Goal: Task Accomplishment & Management: Complete application form

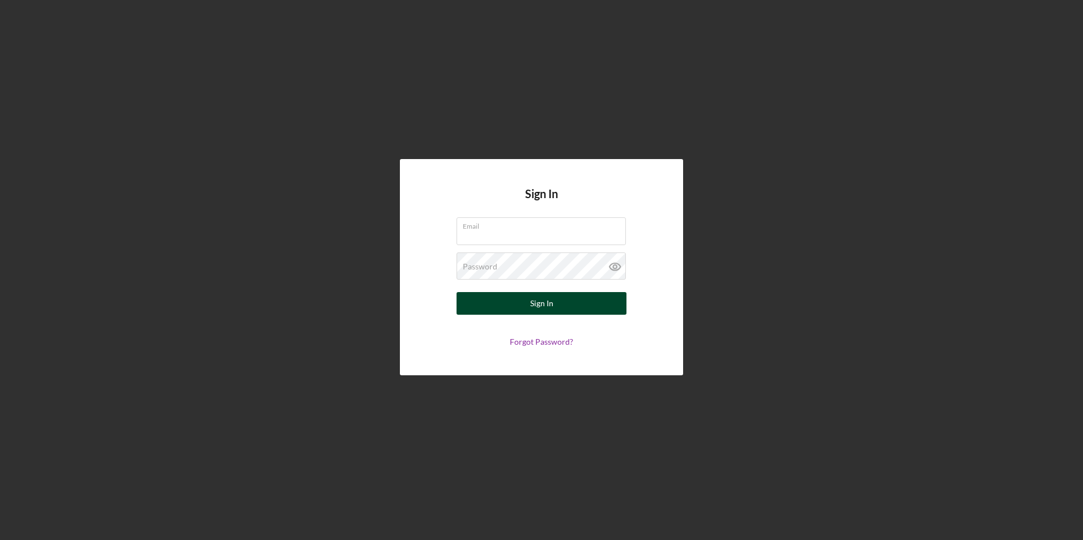
type input "[EMAIL_ADDRESS][DOMAIN_NAME]"
click at [535, 300] on div "Sign In" at bounding box center [541, 303] width 23 height 23
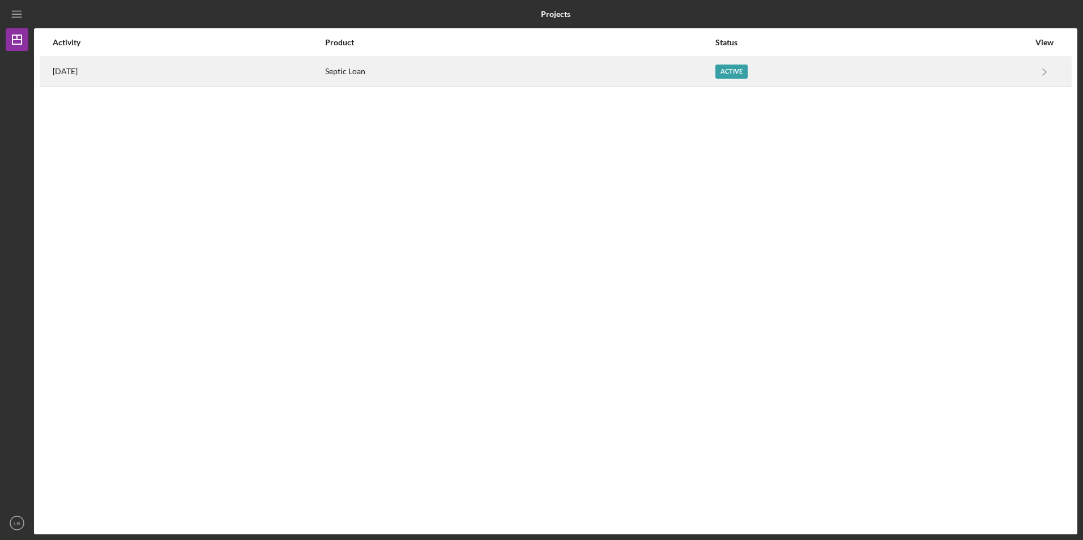
click at [745, 70] on div "Active" at bounding box center [731, 72] width 32 height 14
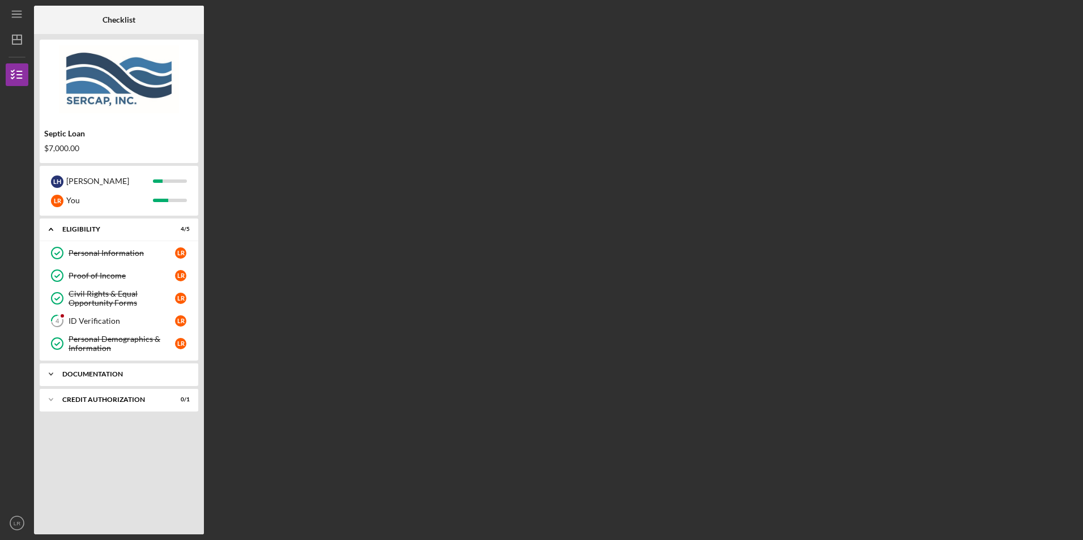
click at [122, 376] on div "Documentation" at bounding box center [123, 374] width 122 height 7
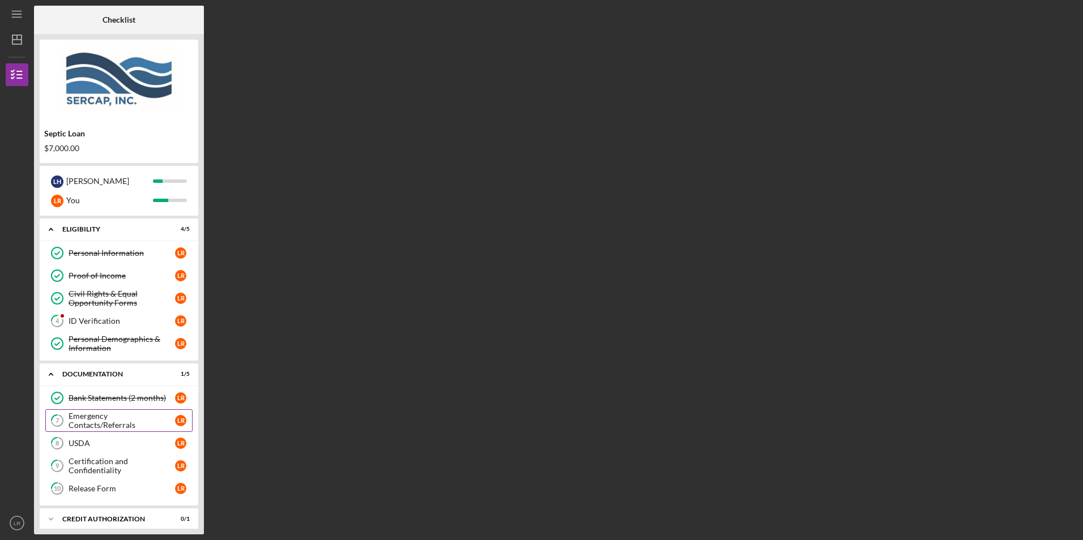
click at [126, 419] on div "Emergency Contacts/Referrals" at bounding box center [122, 421] width 106 height 18
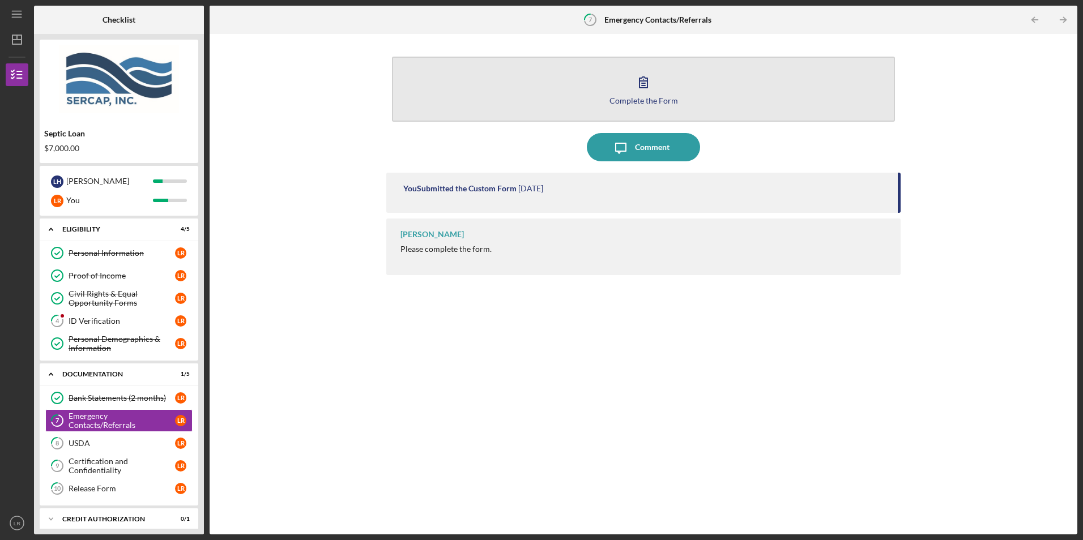
click at [566, 76] on button "Complete the Form Form" at bounding box center [643, 89] width 502 height 65
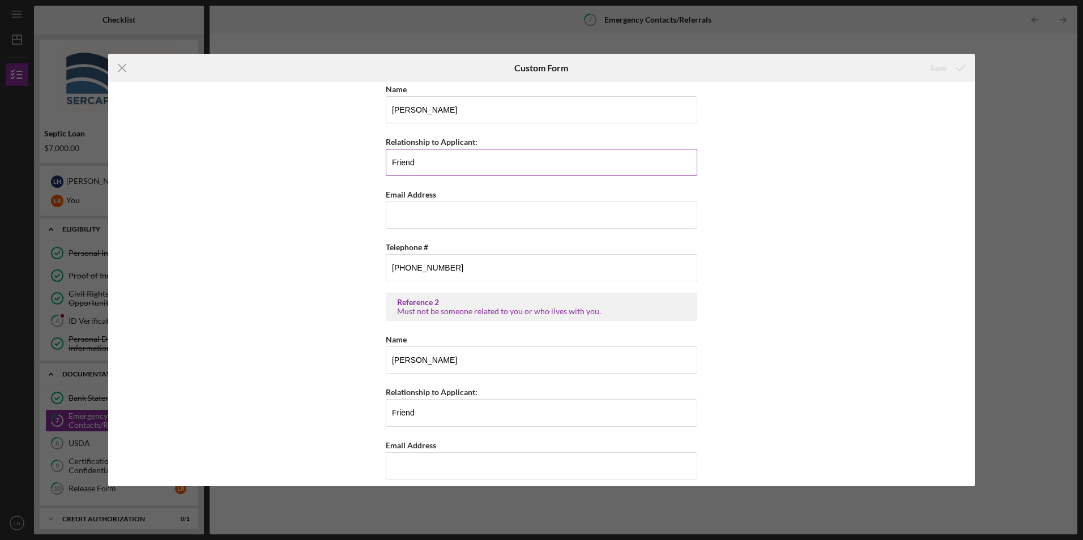
scroll to position [391, 0]
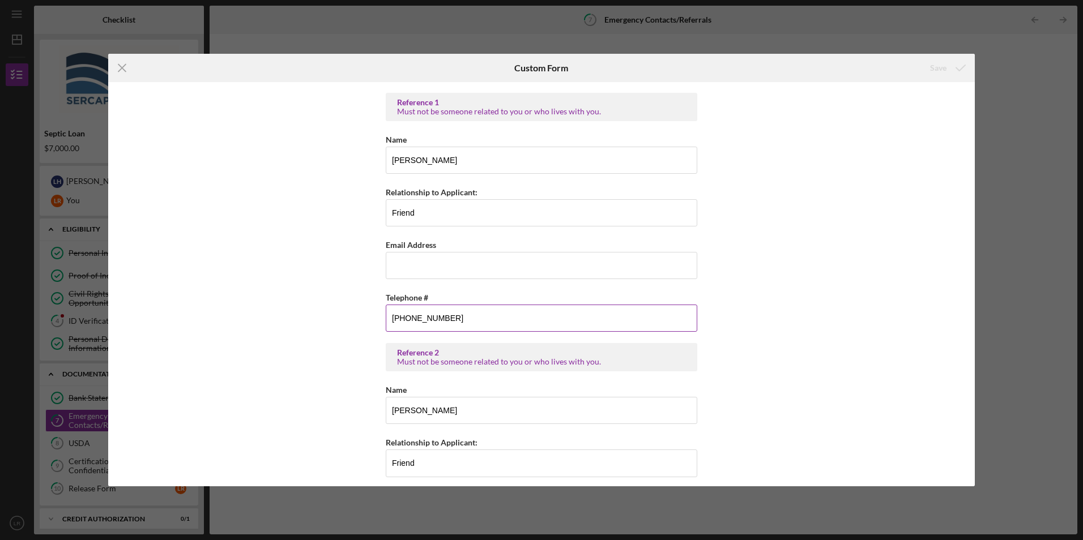
click at [465, 317] on input "[PHONE_NUMBER]" at bounding box center [542, 318] width 312 height 27
type input "(570) ###-####"
click at [123, 67] on icon "Icon/Menu Close" at bounding box center [122, 68] width 28 height 28
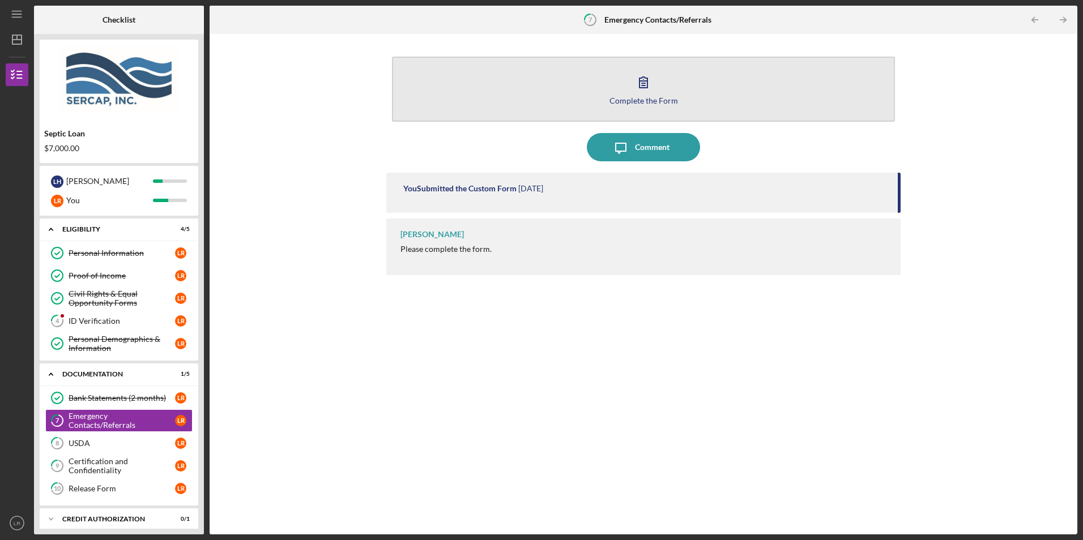
click at [617, 95] on button "Complete the Form Form" at bounding box center [643, 89] width 502 height 65
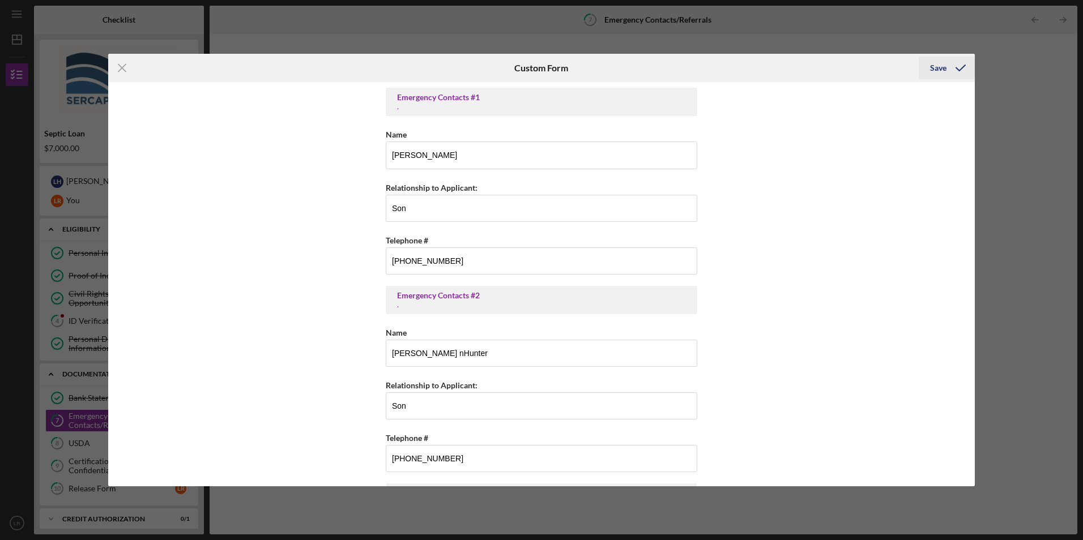
click at [929, 65] on button "Save" at bounding box center [947, 68] width 56 height 23
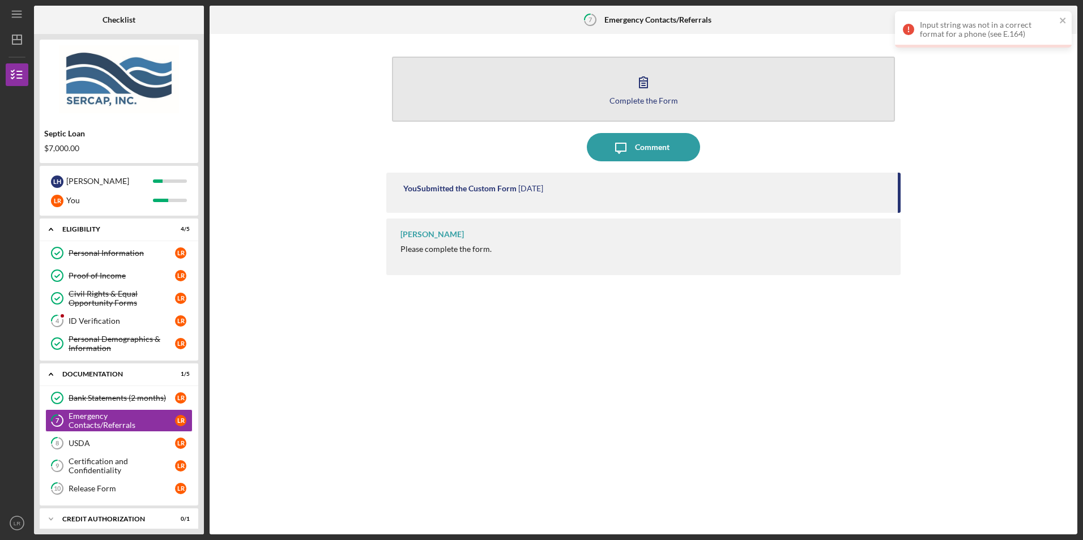
click at [648, 87] on icon "button" at bounding box center [643, 82] width 28 height 28
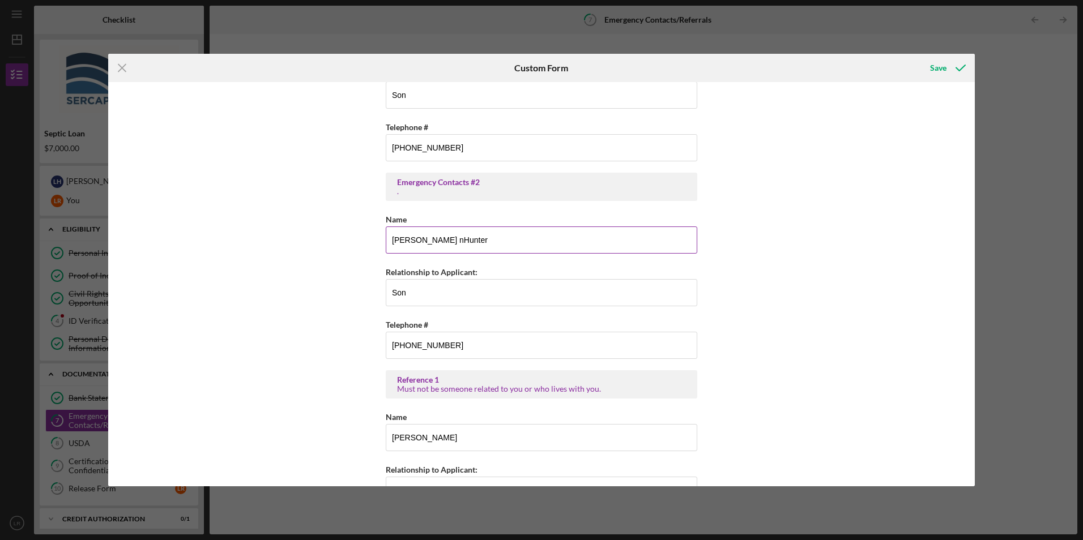
scroll to position [170, 0]
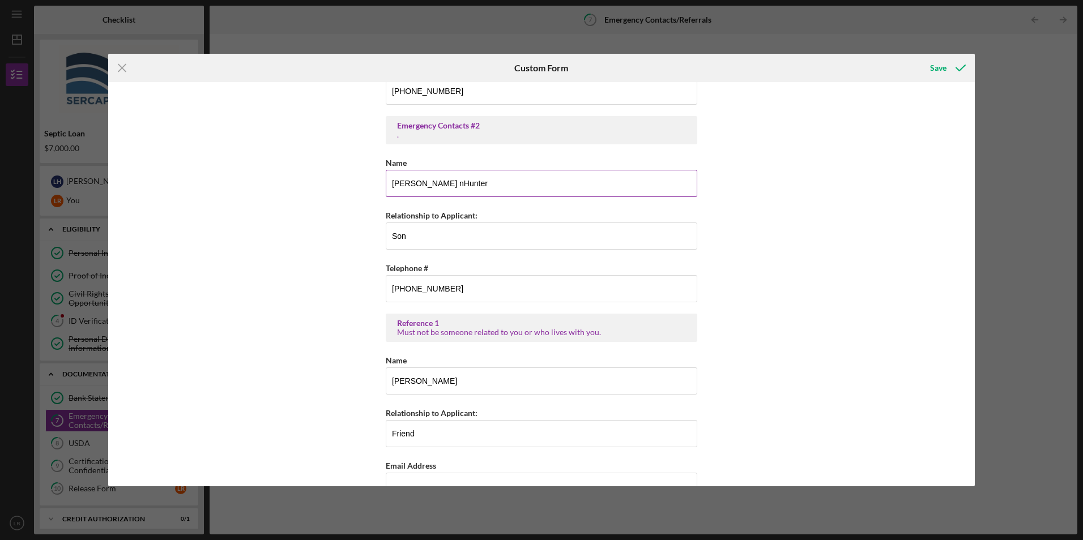
click at [505, 181] on input "[PERSON_NAME] nHunter" at bounding box center [542, 183] width 312 height 27
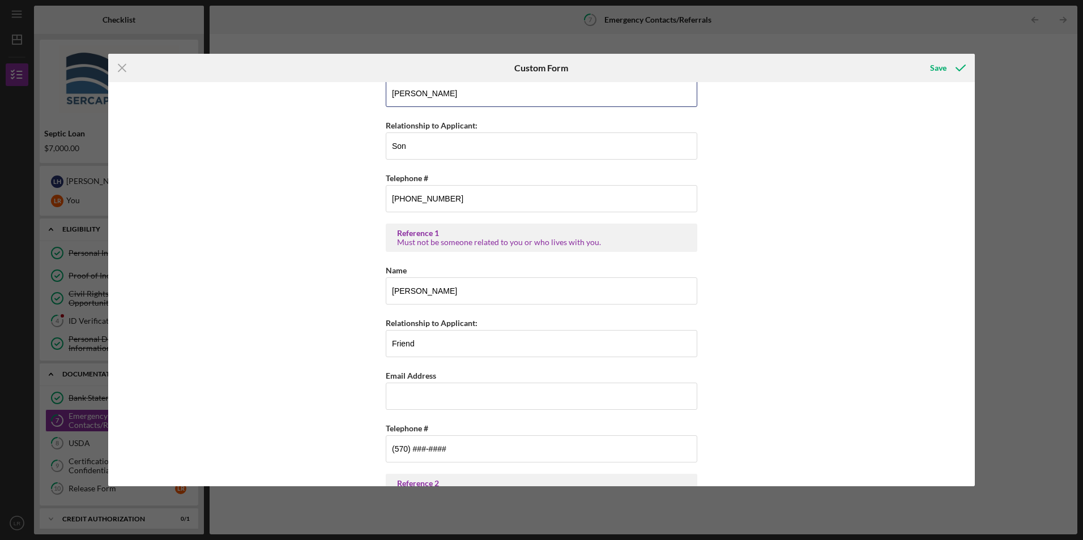
scroll to position [221, 0]
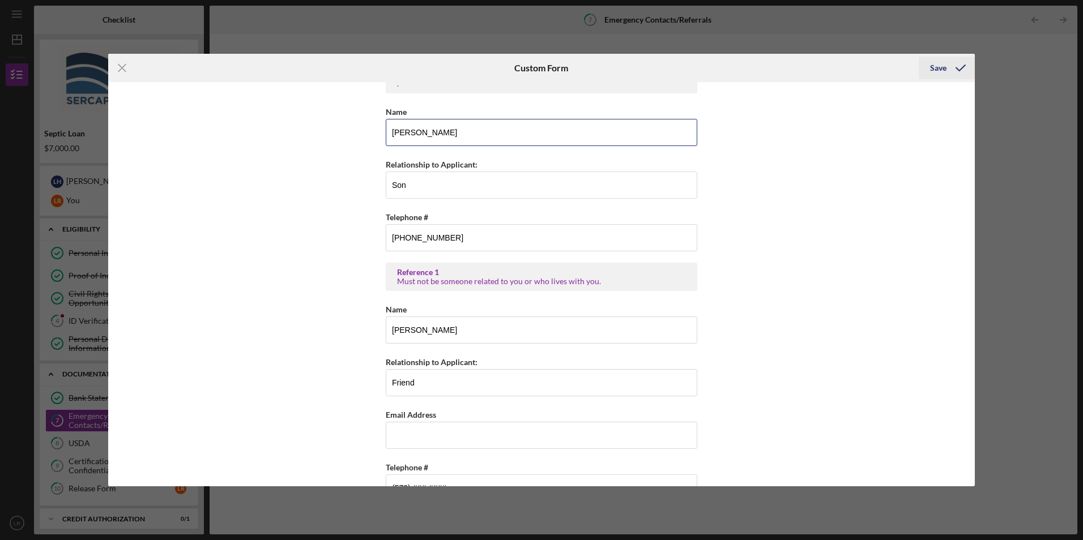
type input "[PERSON_NAME]"
click at [938, 70] on div "Save" at bounding box center [938, 68] width 16 height 23
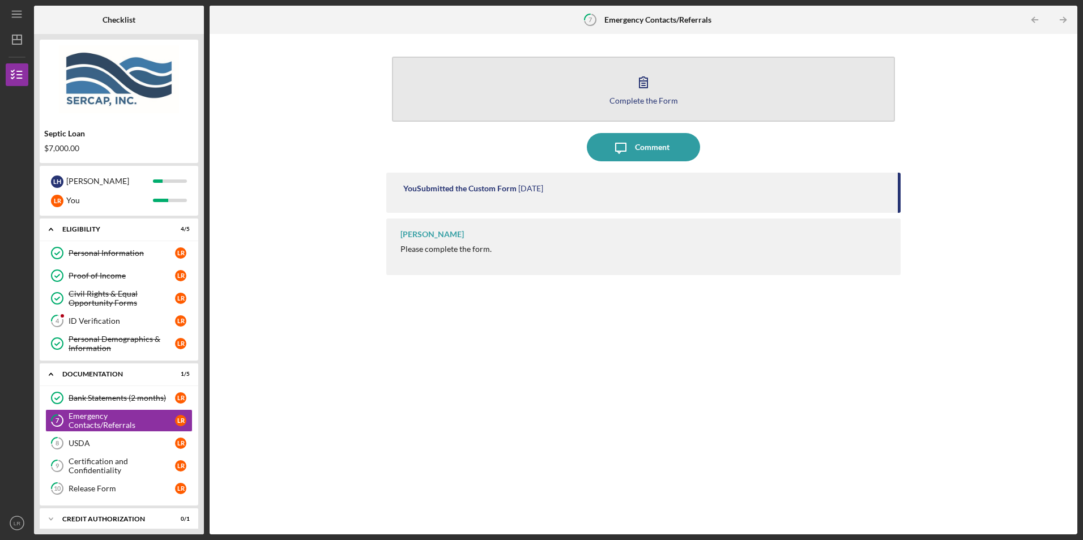
click at [650, 91] on icon "button" at bounding box center [643, 82] width 28 height 28
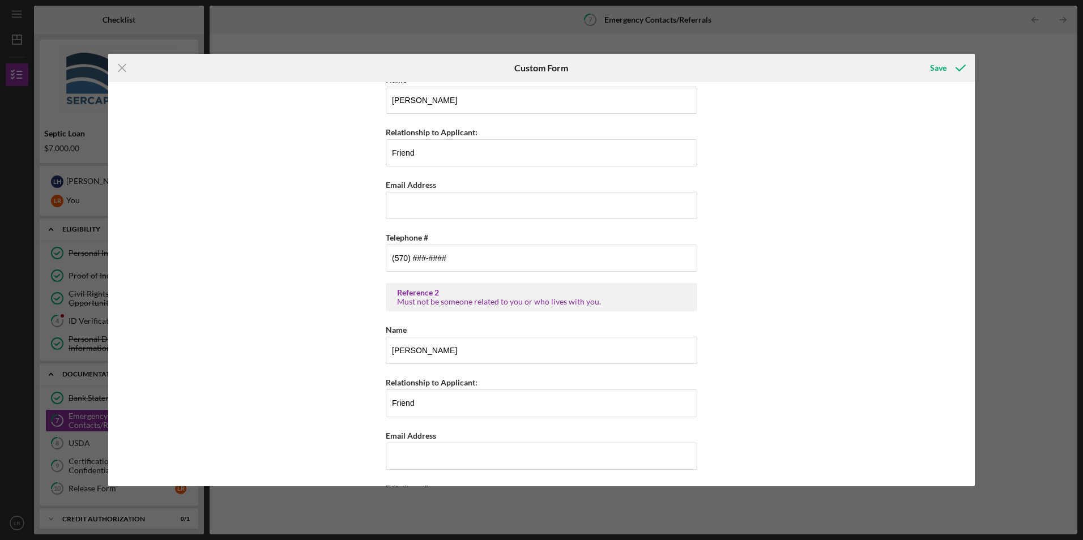
scroll to position [453, 0]
click at [486, 261] on input "(570) ###-####" at bounding box center [542, 255] width 312 height 27
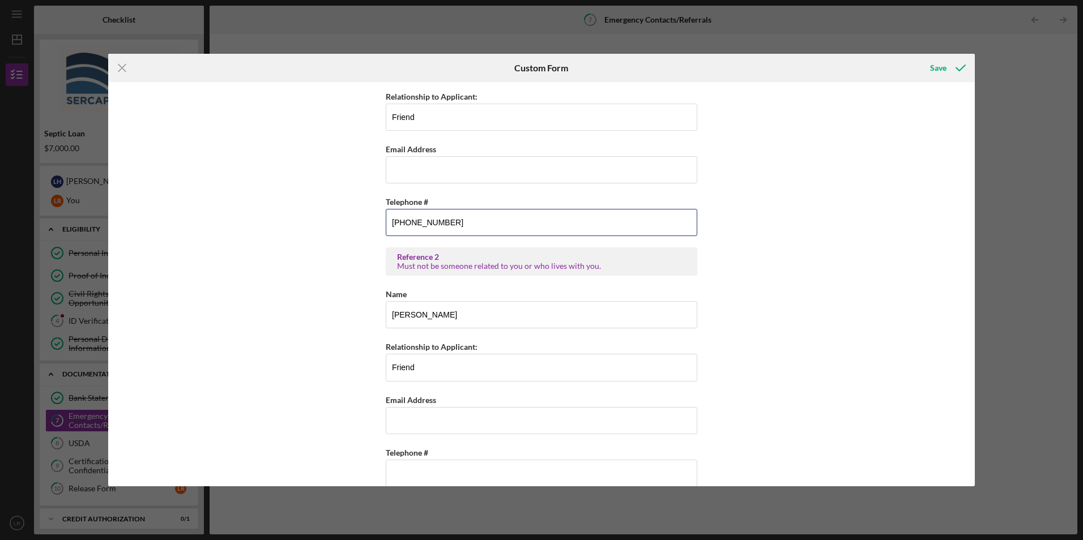
scroll to position [504, 0]
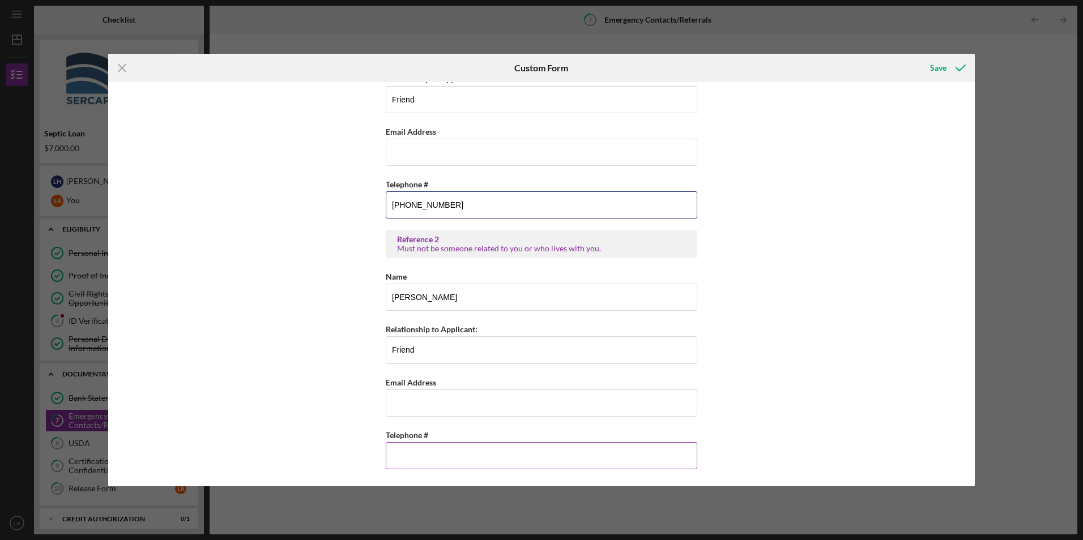
type input "[PHONE_NUMBER]"
click at [417, 457] on input "Telephone #" at bounding box center [542, 455] width 312 height 27
type input "[PHONE_NUMBER]"
click at [939, 68] on div "Save" at bounding box center [938, 68] width 16 height 23
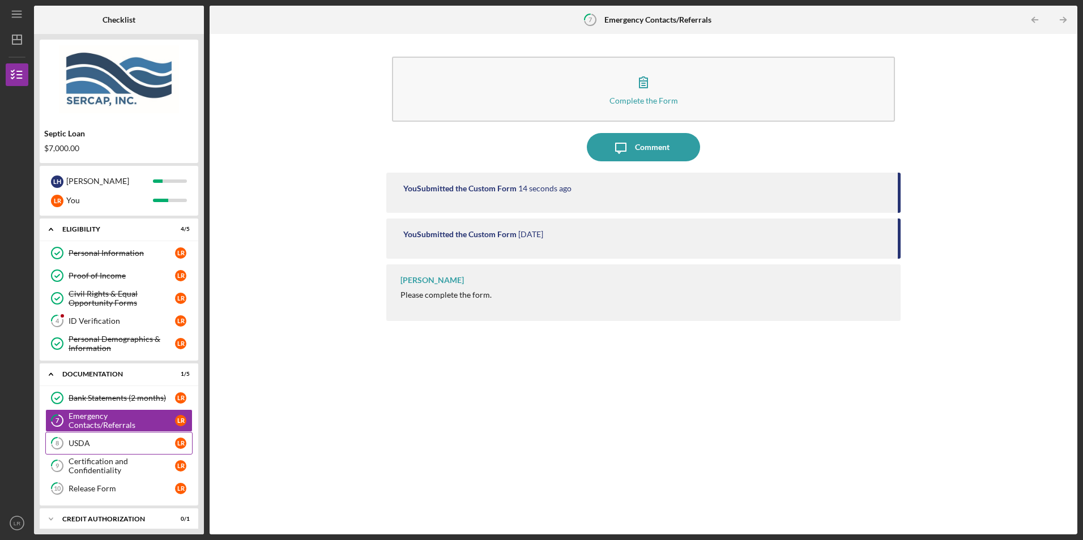
click at [81, 442] on div "USDA" at bounding box center [122, 443] width 106 height 9
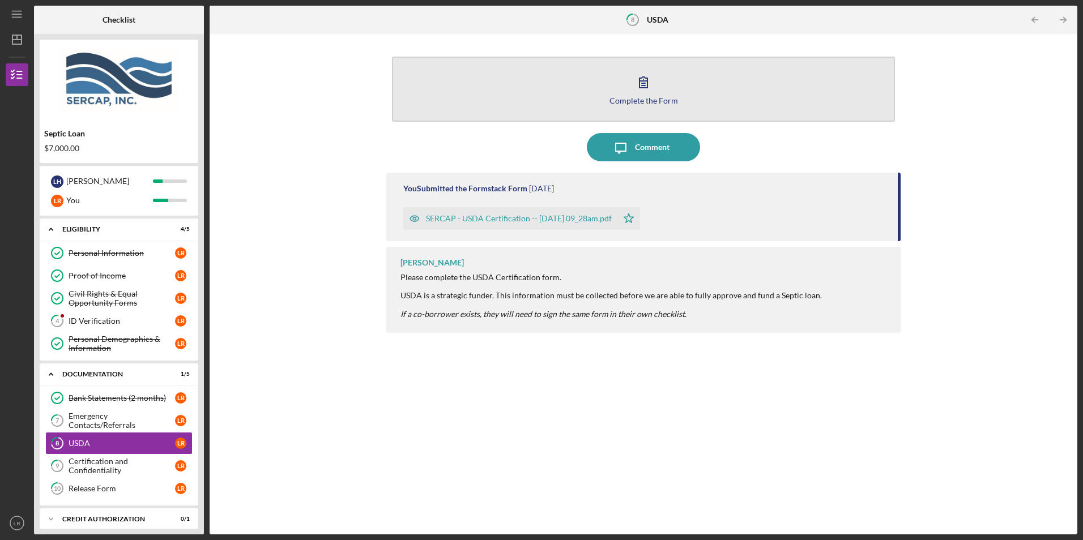
click at [647, 89] on icon "button" at bounding box center [643, 82] width 28 height 28
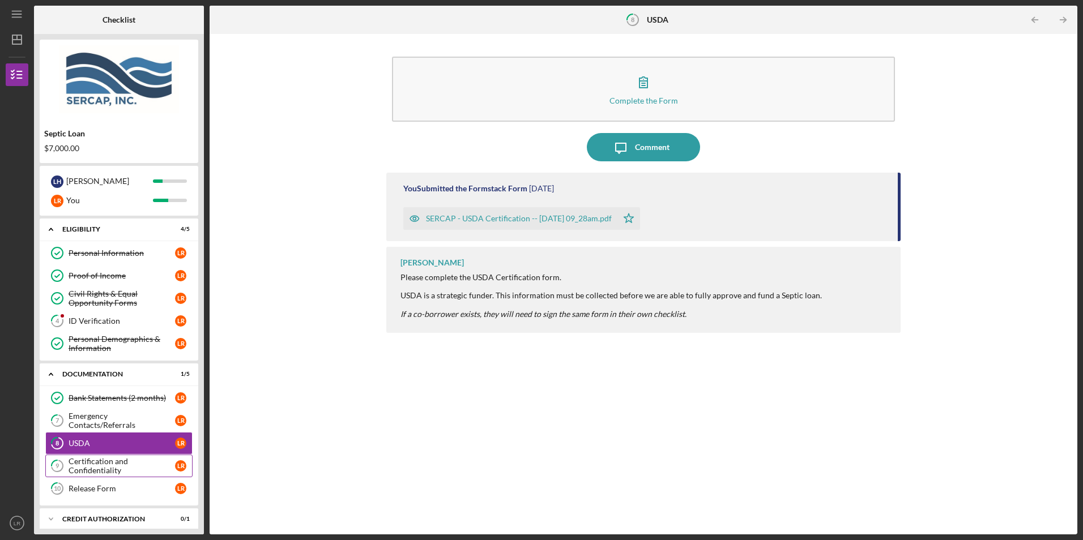
click at [92, 467] on div "Certification and Confidentiality" at bounding box center [122, 466] width 106 height 18
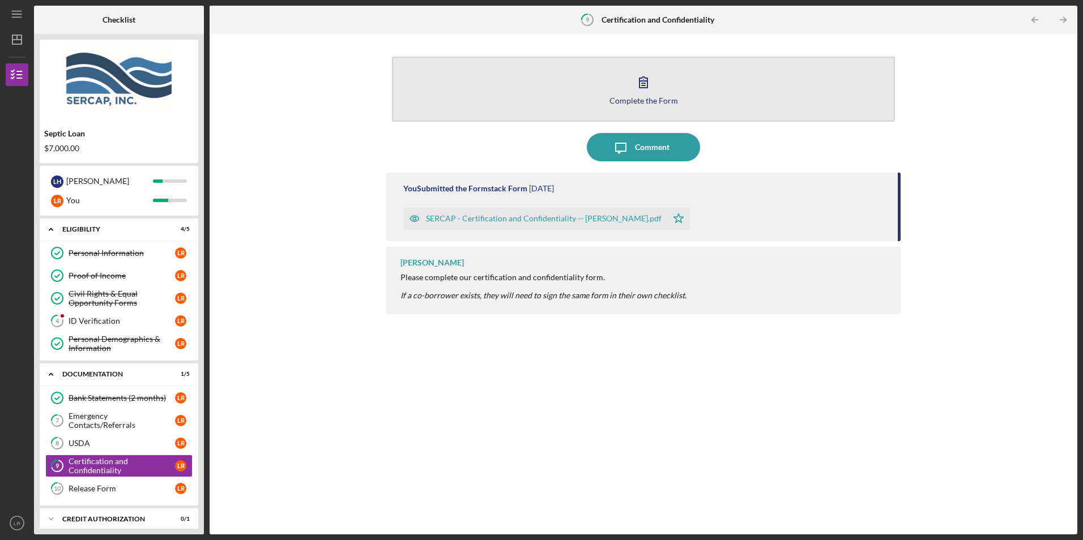
click at [632, 80] on icon "button" at bounding box center [643, 82] width 28 height 28
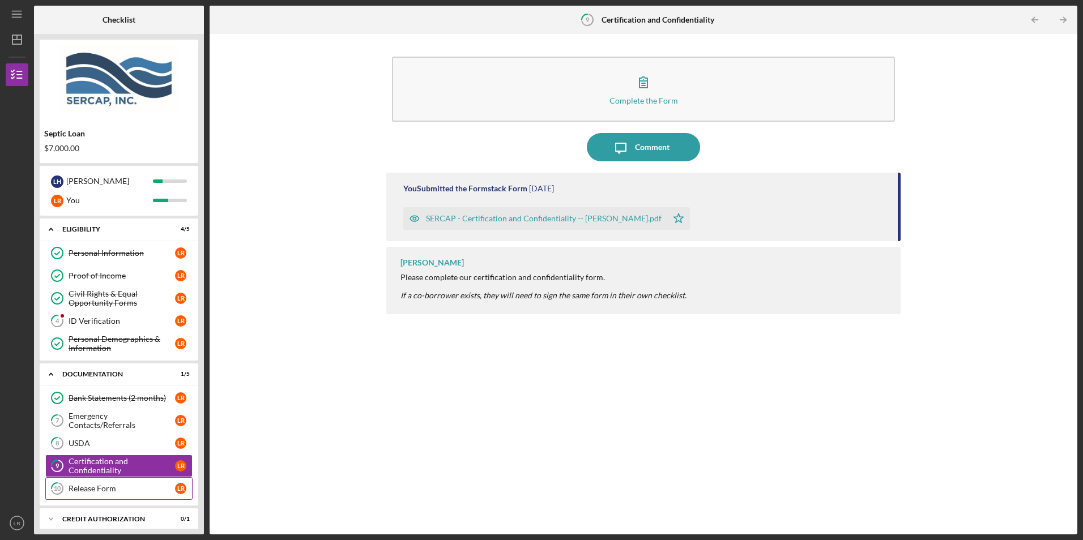
click at [80, 487] on div "Release Form" at bounding box center [122, 488] width 106 height 9
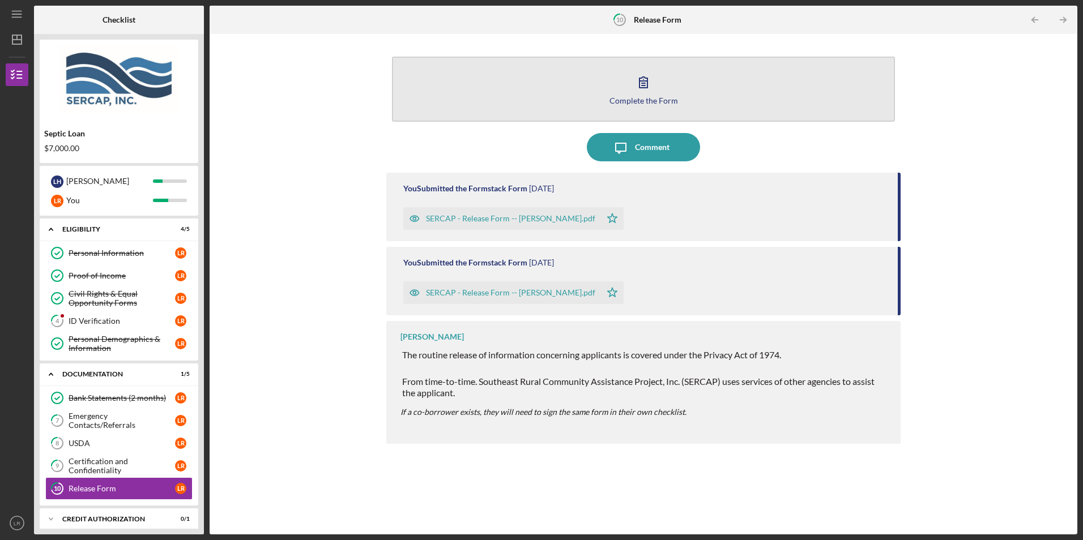
click at [627, 88] on button "Complete the Form Form" at bounding box center [643, 89] width 502 height 65
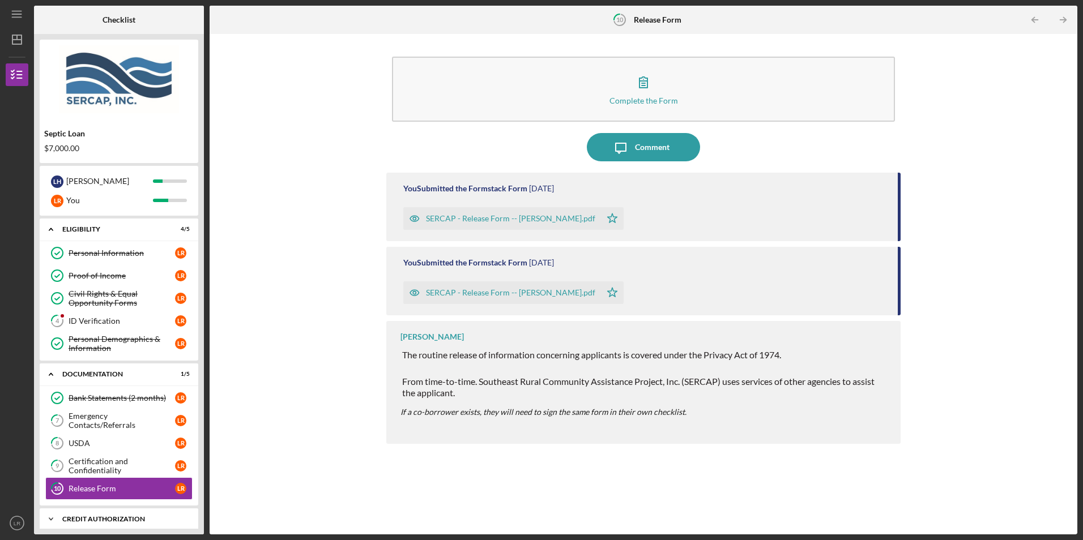
click at [87, 514] on div "Icon/Expander CREDIT AUTHORIZATION 0 / 1" at bounding box center [119, 519] width 159 height 23
click at [84, 517] on div "CREDIT AUTHORIZATION" at bounding box center [123, 519] width 122 height 7
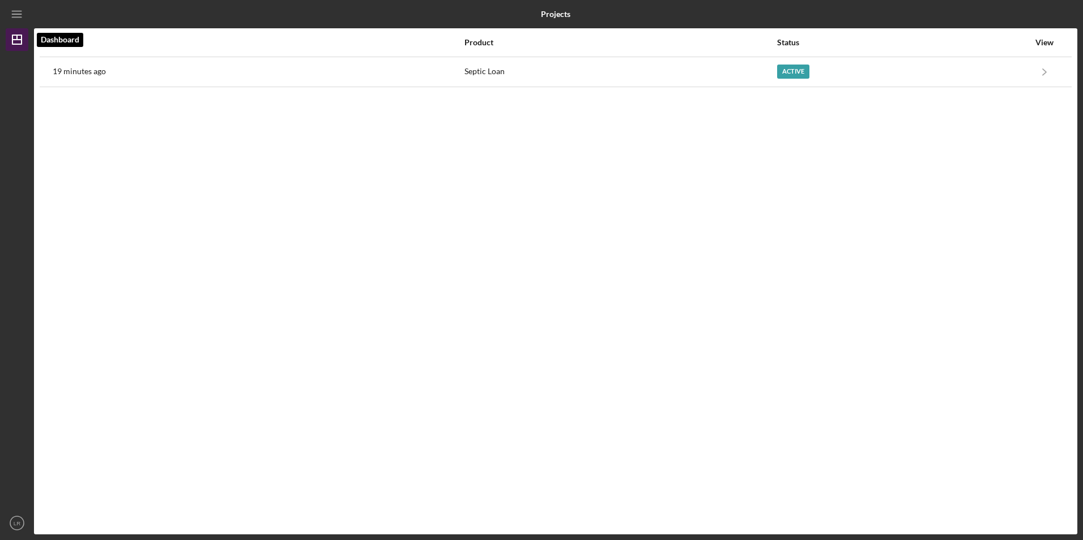
click at [14, 39] on icon "Icon/Dashboard" at bounding box center [17, 39] width 28 height 28
click at [13, 11] on line "button" at bounding box center [16, 11] width 9 height 0
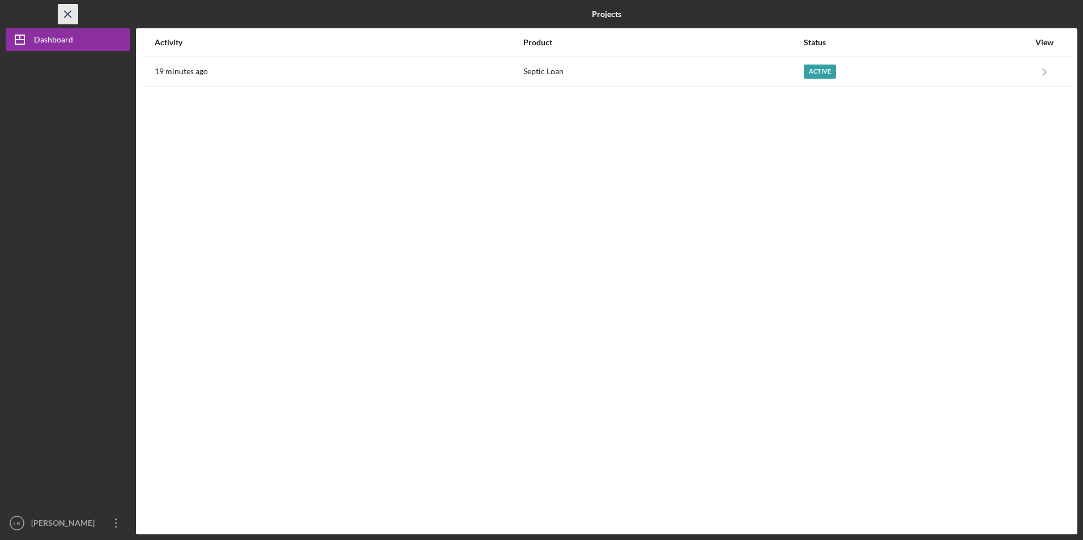
click at [64, 14] on icon "Icon/Menu Close" at bounding box center [68, 14] width 25 height 25
